Goal: Find contact information: Find contact information

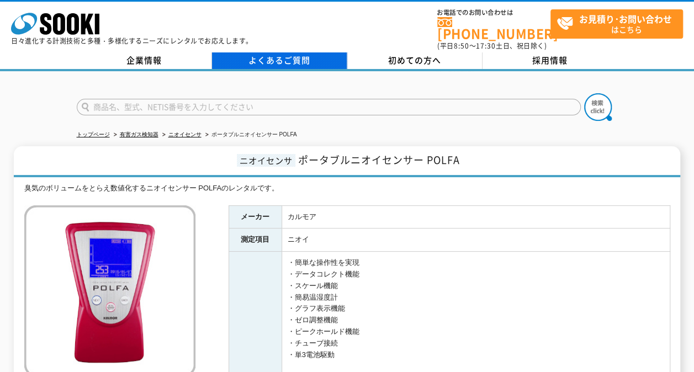
click at [263, 52] on link "よくあるご質問" at bounding box center [279, 60] width 135 height 17
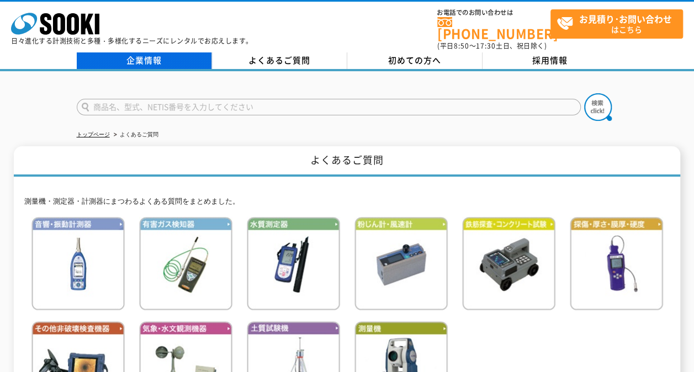
click at [104, 52] on link "企業情報" at bounding box center [144, 60] width 135 height 17
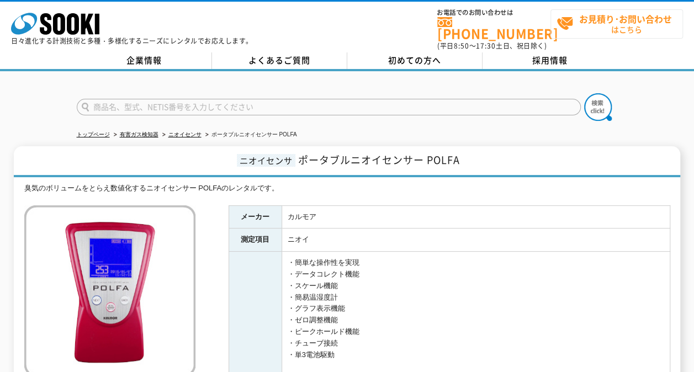
click at [598, 22] on strong "お見積り･お問い合わせ" at bounding box center [625, 18] width 93 height 13
